Goal: Task Accomplishment & Management: Complete application form

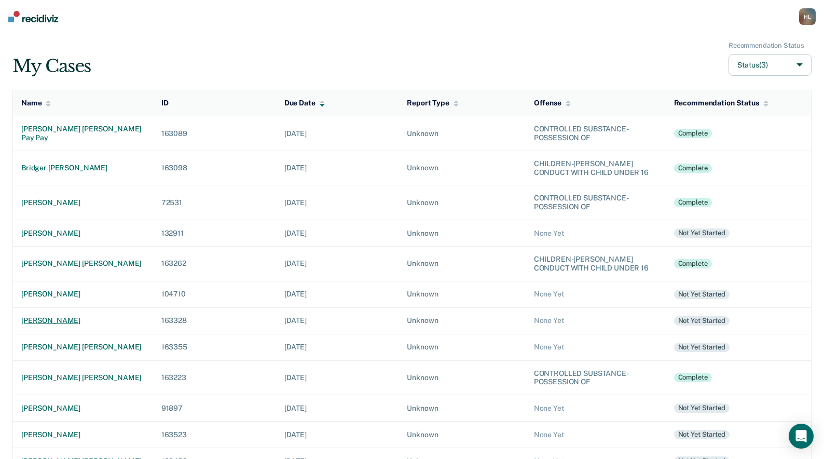
click at [92, 319] on div "[PERSON_NAME]" at bounding box center [83, 320] width 124 height 9
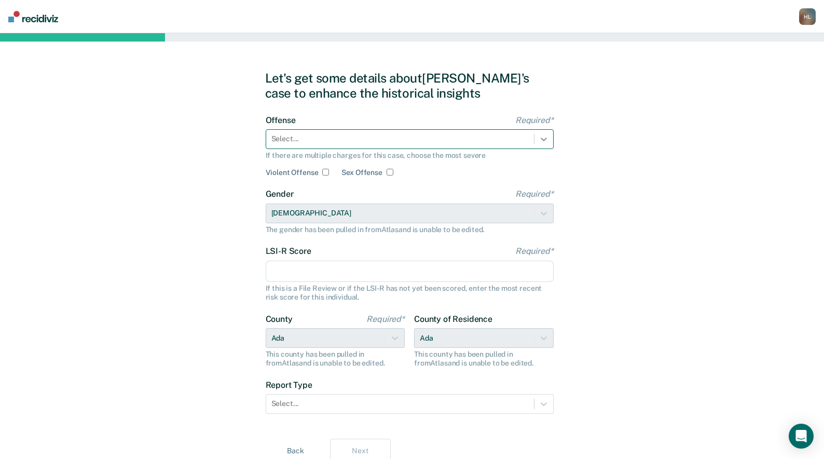
click at [540, 136] on icon at bounding box center [544, 139] width 10 height 10
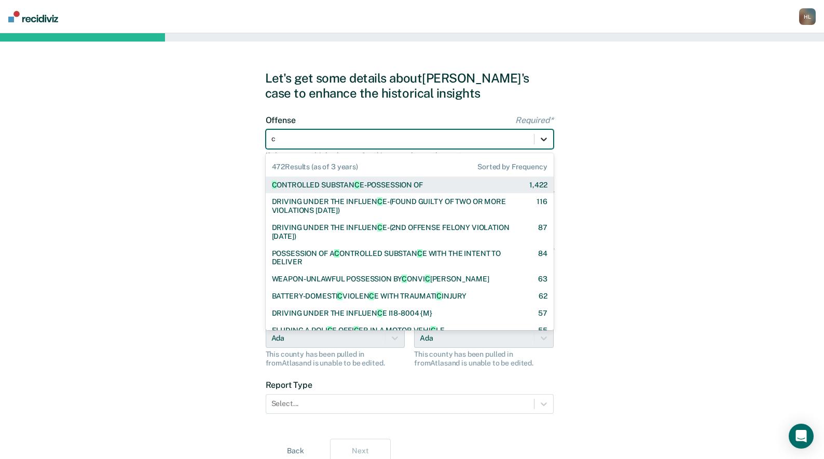
type input "ch"
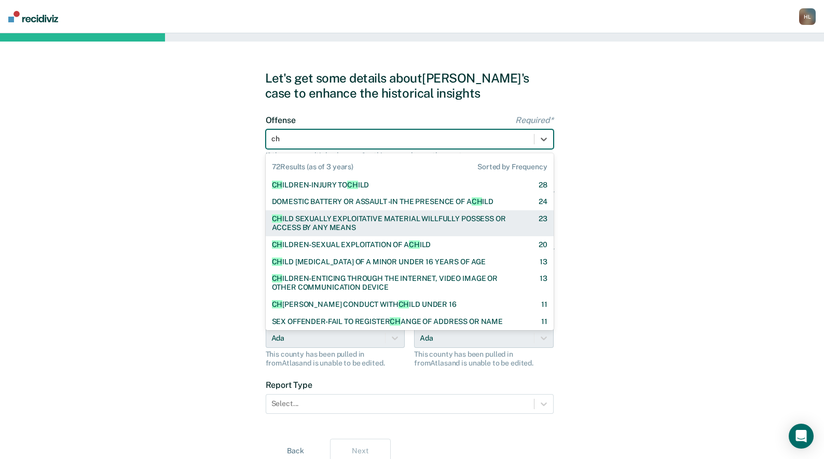
click at [423, 220] on div "CH ILD SEXUALLY EXPLOITATIVE MATERIAL WILLFULLY POSSESS OR ACCESS BY ANY MEANS" at bounding box center [396, 223] width 249 height 18
checkbox input "true"
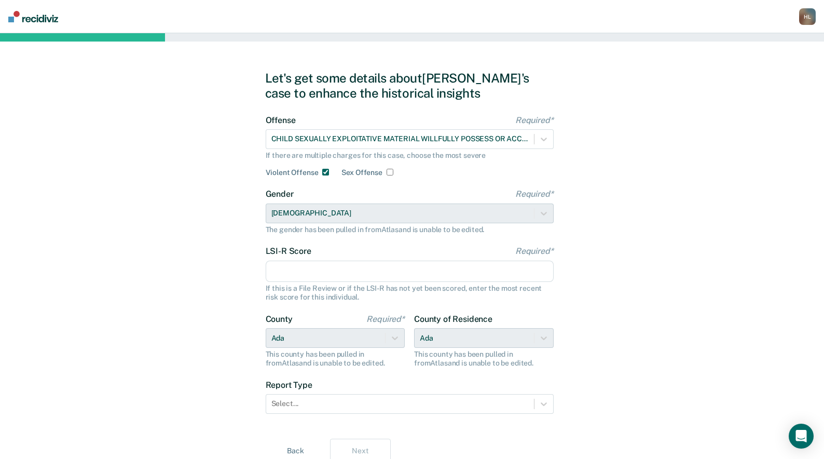
click at [487, 276] on input "LSI-R Score Required*" at bounding box center [410, 272] width 288 height 22
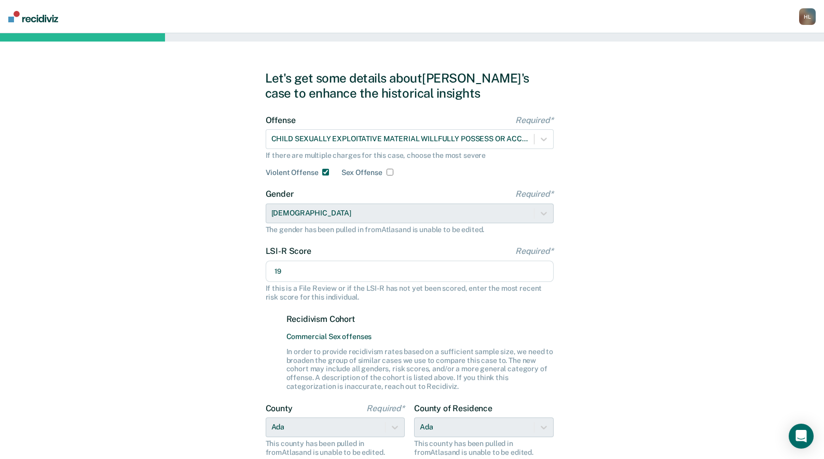
scroll to position [131, 0]
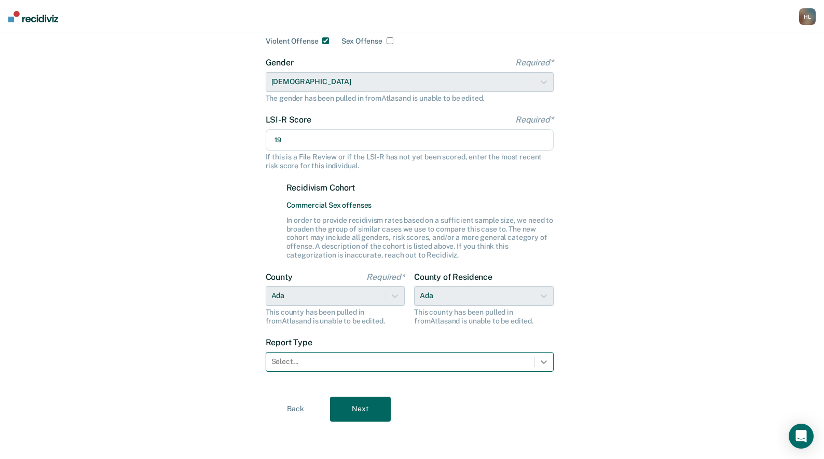
type input "19"
click at [540, 361] on icon at bounding box center [544, 362] width 10 height 10
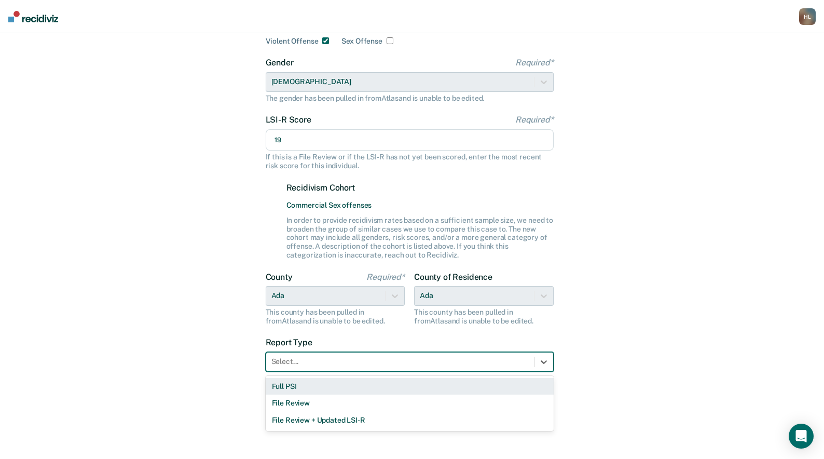
click at [469, 385] on div "Full PSI" at bounding box center [410, 386] width 288 height 17
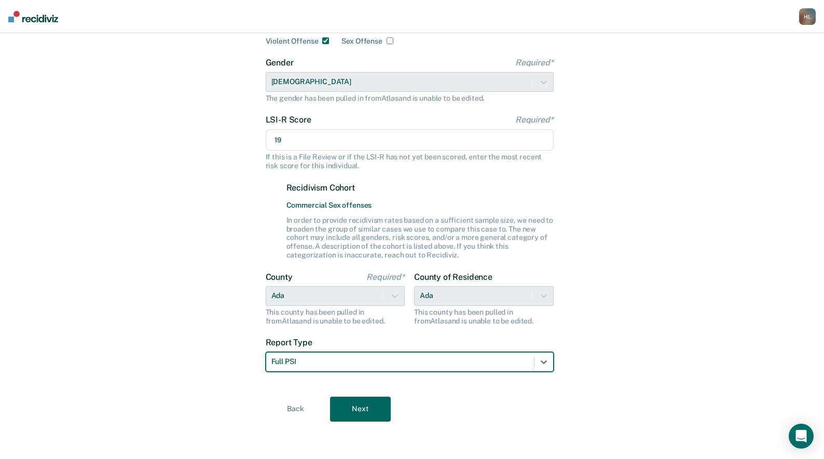
click at [354, 408] on button "Next" at bounding box center [360, 409] width 61 height 25
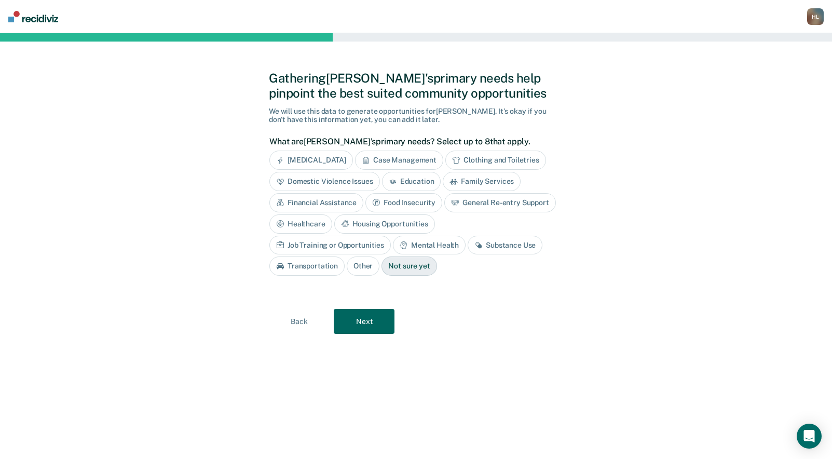
click at [391, 236] on div "Job Training or Opportunities" at bounding box center [329, 245] width 121 height 19
click at [456, 240] on div "Mental Health" at bounding box center [441, 245] width 73 height 19
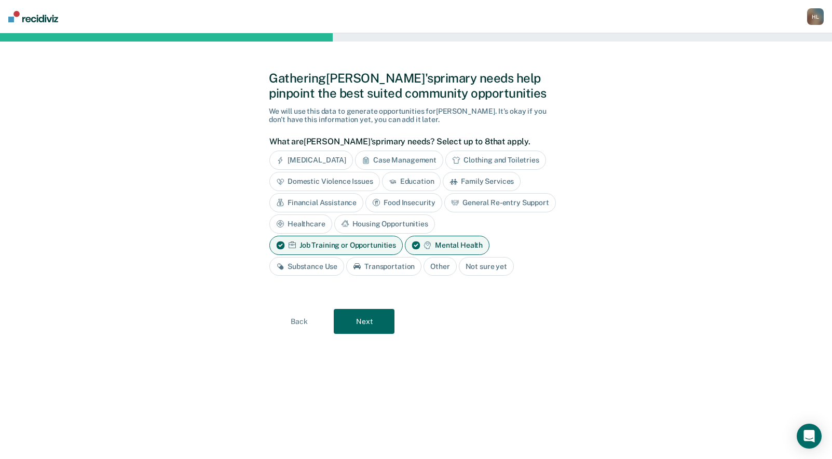
click at [320, 198] on div "Financial Assistance" at bounding box center [316, 202] width 94 height 19
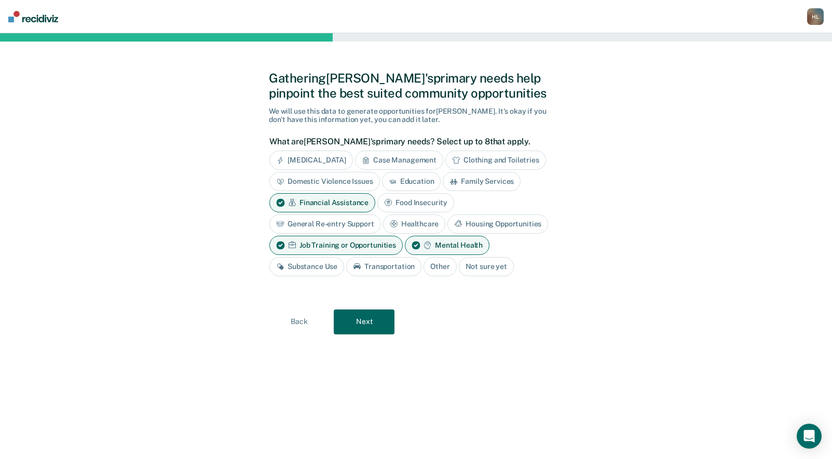
click at [334, 197] on div "Financial Assistance" at bounding box center [322, 202] width 106 height 19
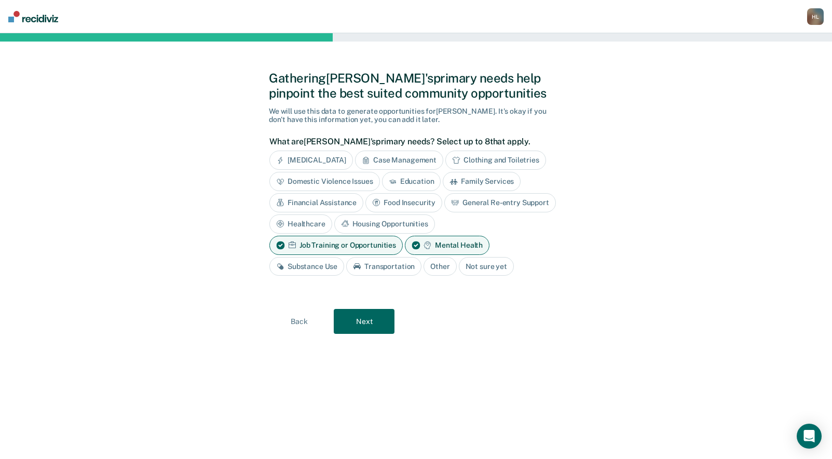
click at [324, 200] on div "Financial Assistance" at bounding box center [316, 202] width 94 height 19
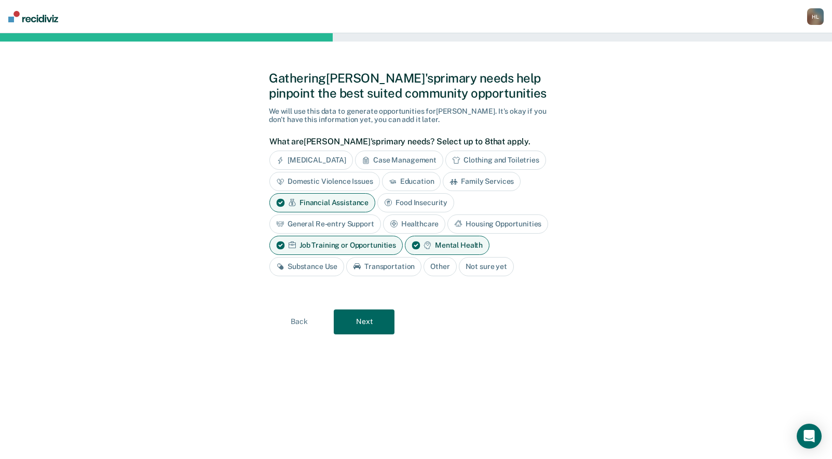
click at [366, 321] on button "Next" at bounding box center [364, 321] width 61 height 25
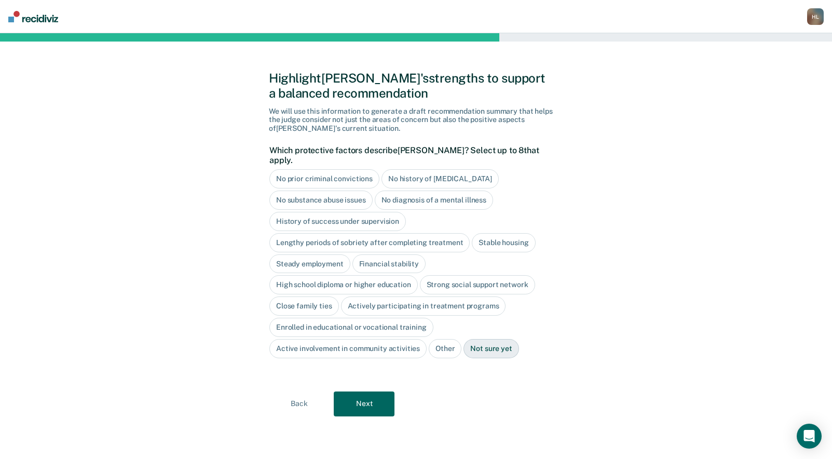
click at [352, 170] on div "No prior criminal convictions" at bounding box center [324, 178] width 110 height 19
click at [334, 276] on div "High school diploma or higher education" at bounding box center [343, 285] width 148 height 19
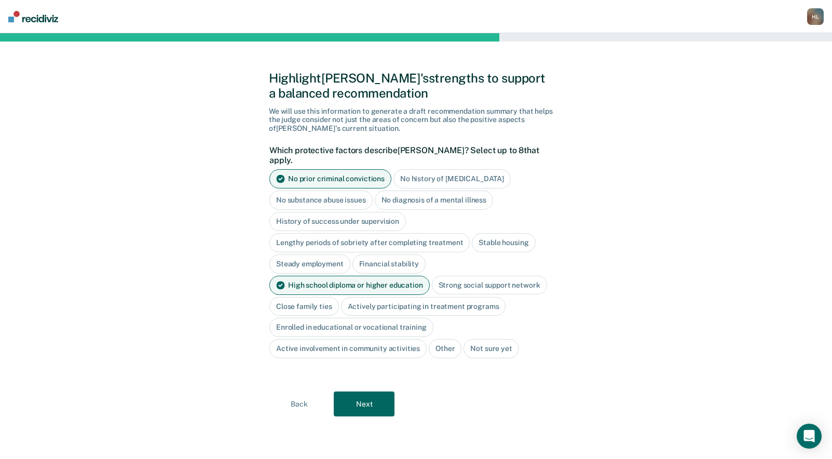
click at [302, 299] on div "Close family ties" at bounding box center [304, 306] width 70 height 19
click at [370, 398] on button "Next" at bounding box center [364, 403] width 61 height 25
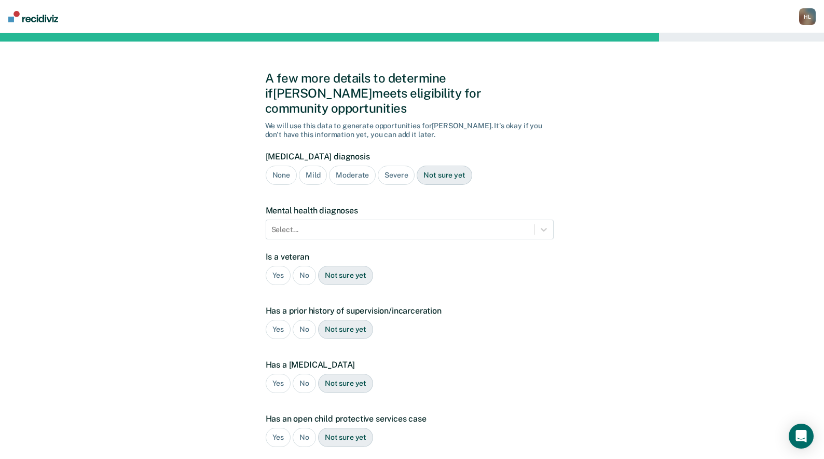
click at [279, 166] on div "None" at bounding box center [281, 175] width 31 height 19
click at [541, 224] on icon at bounding box center [544, 229] width 10 height 10
click at [171, 128] on div "A few more details to determine if [PERSON_NAME] meets eligibility for communit…" at bounding box center [412, 314] width 824 height 563
click at [543, 224] on icon at bounding box center [544, 229] width 10 height 10
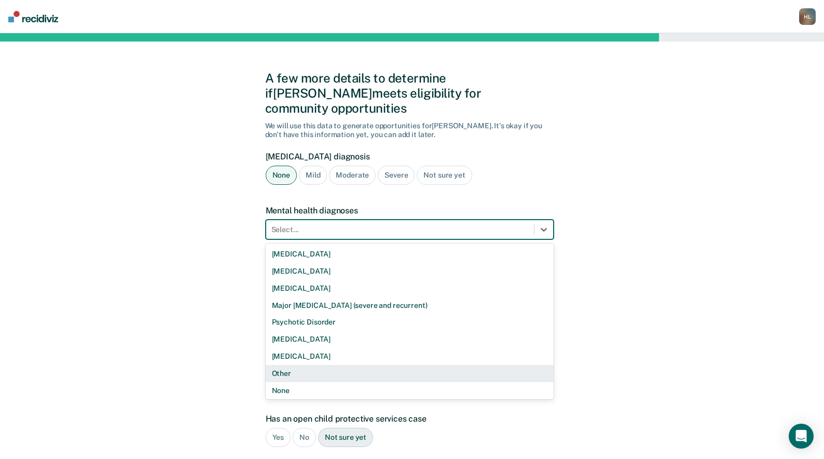
click at [284, 365] on div "Other" at bounding box center [410, 373] width 288 height 17
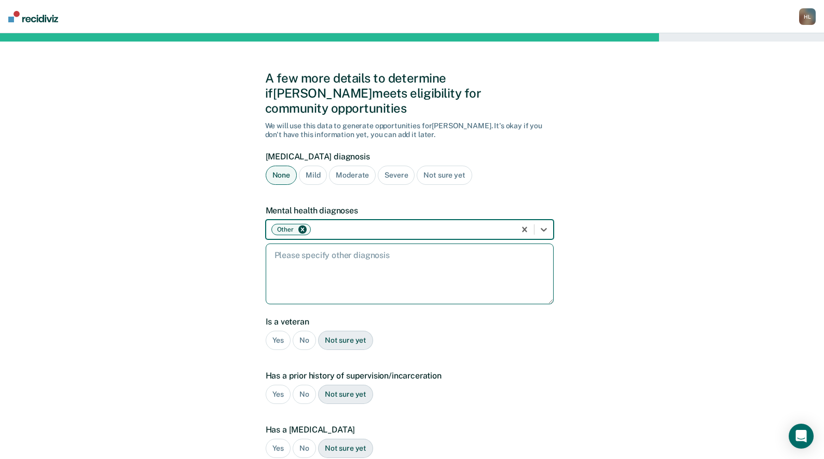
click at [283, 250] on textarea at bounding box center [410, 273] width 288 height 61
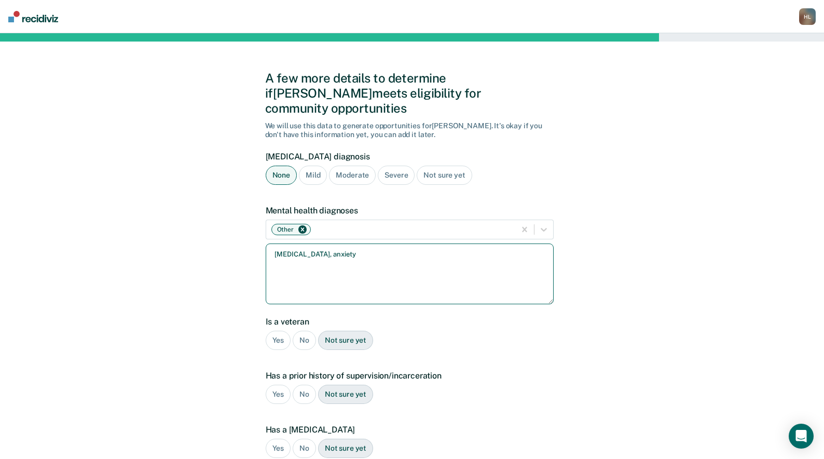
type textarea "[MEDICAL_DATA], anxiety"
click at [304, 331] on div "No" at bounding box center [304, 340] width 23 height 19
click at [300, 385] on div "No" at bounding box center [304, 394] width 23 height 19
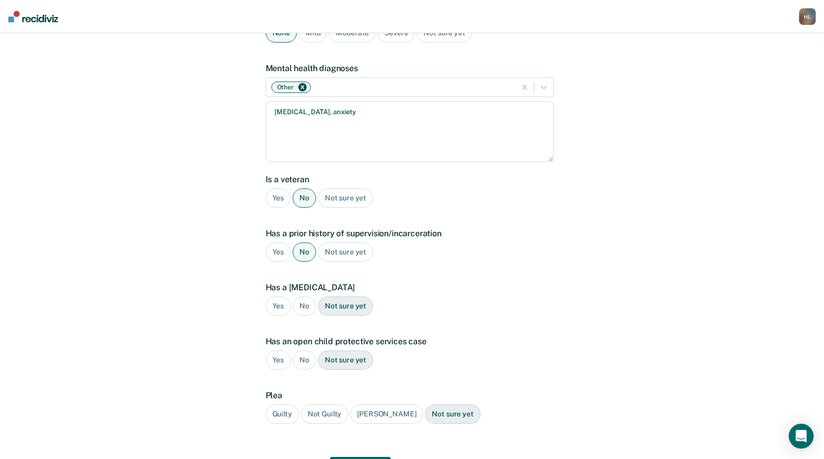
scroll to position [187, 0]
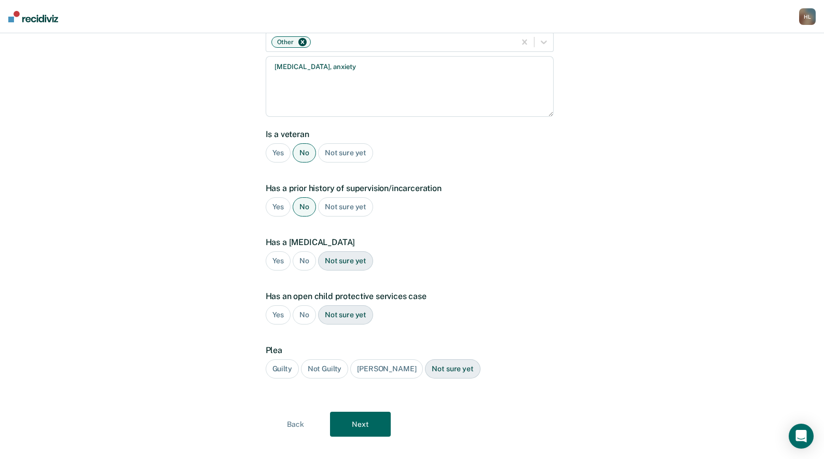
click at [300, 251] on div "No" at bounding box center [304, 260] width 23 height 19
click at [302, 305] on div "No" at bounding box center [304, 314] width 23 height 19
click at [279, 359] on div "Guilty" at bounding box center [282, 368] width 33 height 19
click at [365, 412] on button "Next" at bounding box center [360, 424] width 61 height 25
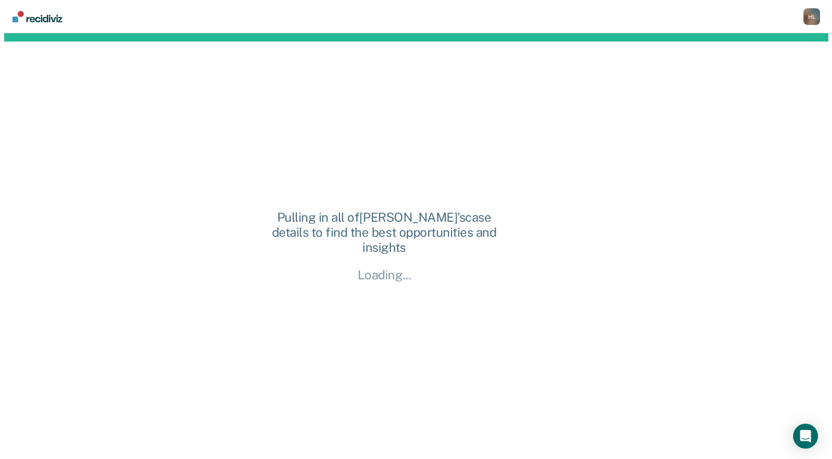
scroll to position [0, 0]
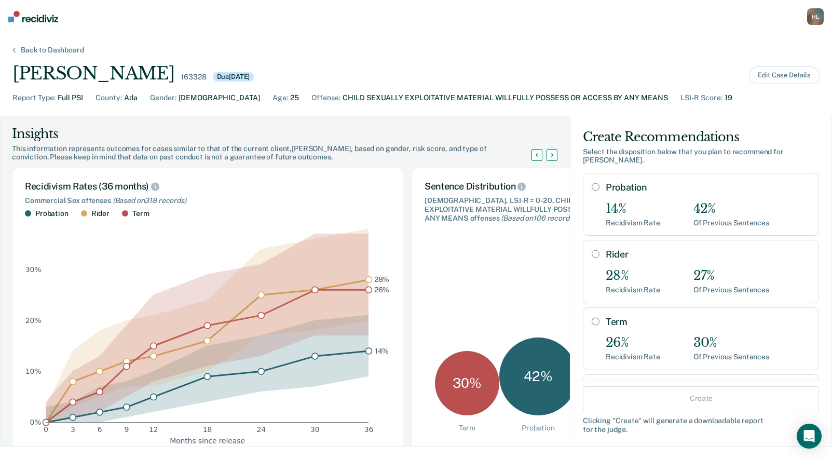
click at [592, 317] on input "Term" at bounding box center [596, 321] width 8 height 8
radio input "true"
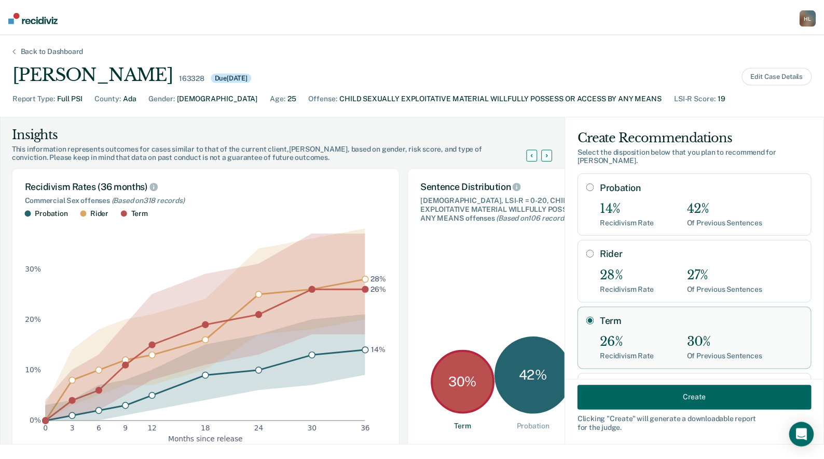
scroll to position [38, 0]
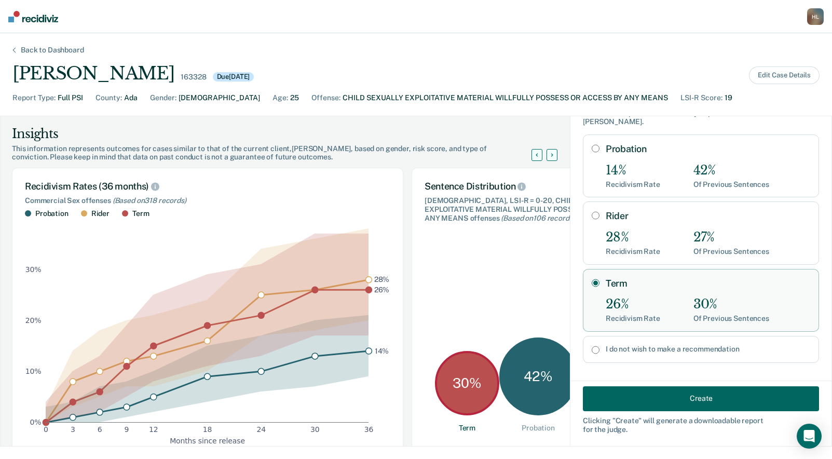
click at [689, 396] on button "Create" at bounding box center [701, 398] width 236 height 25
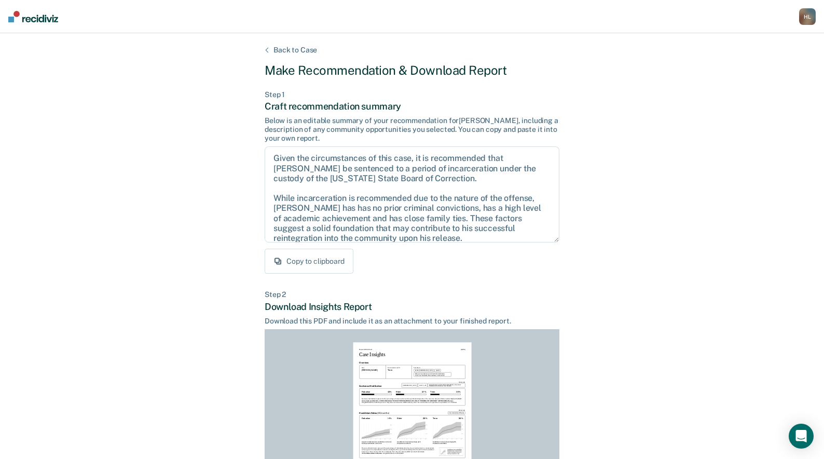
scroll to position [133, 0]
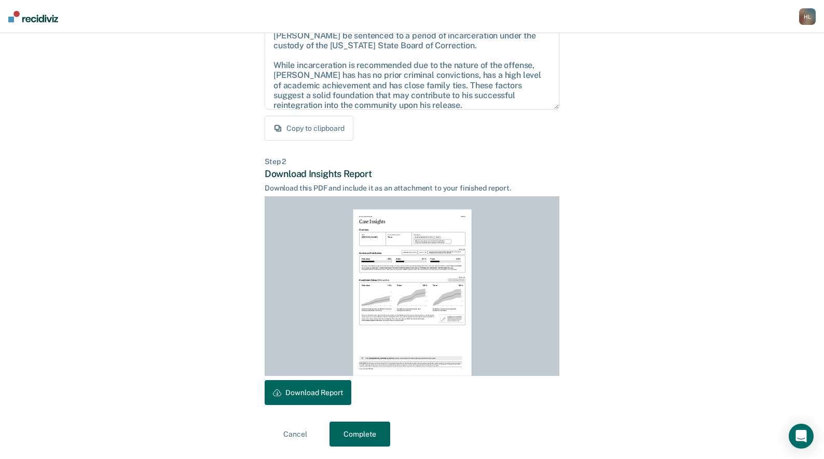
click at [298, 389] on button "Download Report" at bounding box center [308, 392] width 87 height 25
click at [804, 16] on div "H L" at bounding box center [807, 16] width 17 height 17
click at [739, 67] on link "Log Out" at bounding box center [764, 67] width 87 height 9
